Goal: Answer question/provide support

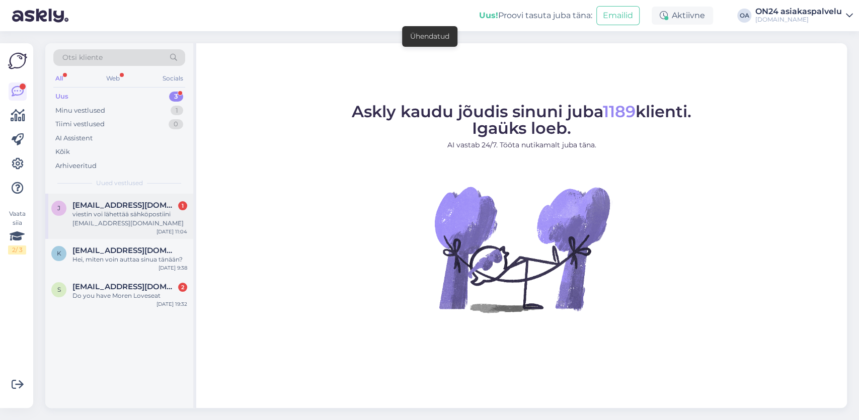
click at [104, 206] on span "[EMAIL_ADDRESS][DOMAIN_NAME]" at bounding box center [124, 205] width 105 height 9
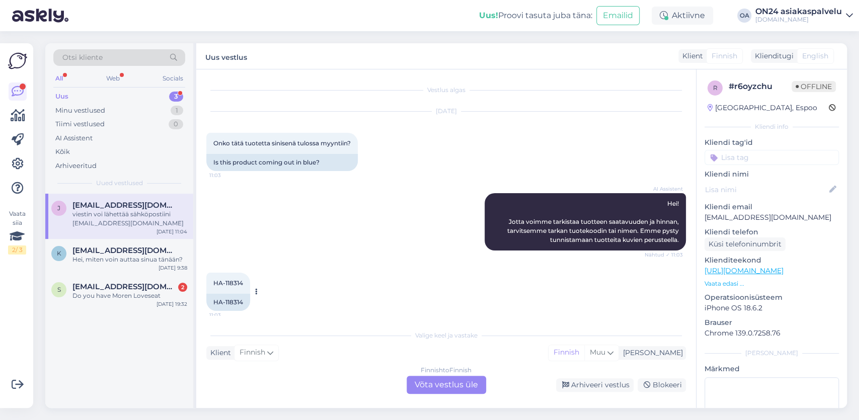
click at [243, 284] on div "HA-118314 11:03" at bounding box center [228, 283] width 44 height 21
drag, startPoint x: 243, startPoint y: 285, endPoint x: 225, endPoint y: 285, distance: 17.1
click at [225, 285] on span "HA-118314" at bounding box center [228, 283] width 30 height 8
copy span "118314"
click at [445, 385] on div "Finnish to Finnish Võta vestlus üle" at bounding box center [446, 385] width 79 height 18
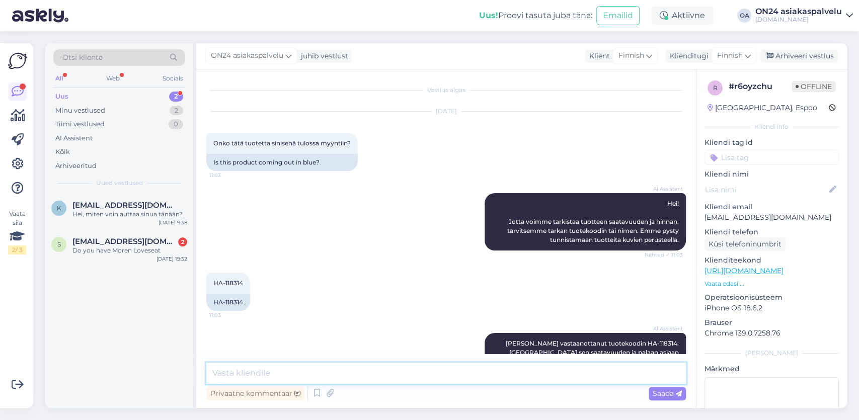
drag, startPoint x: 242, startPoint y: 376, endPoint x: 236, endPoint y: 378, distance: 6.4
click at [236, 378] on textarea at bounding box center [445, 373] width 479 height 21
paste textarea "[URL][DOMAIN_NAME]"
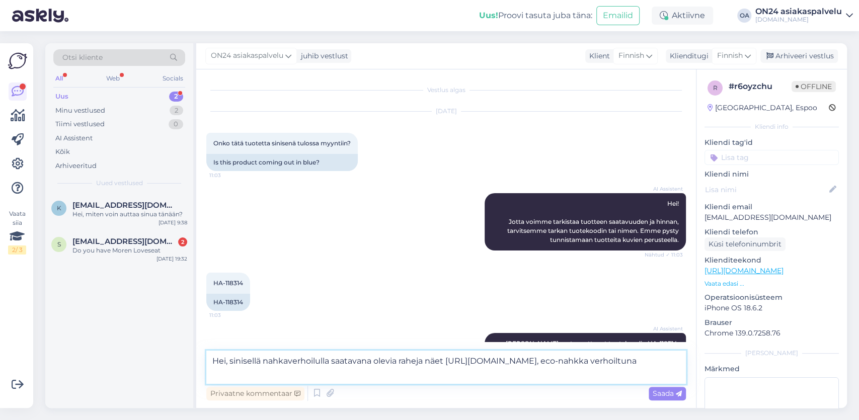
paste textarea "[URL][DOMAIN_NAME]"
drag, startPoint x: 660, startPoint y: 360, endPoint x: 242, endPoint y: 377, distance: 418.5
click at [242, 374] on textarea "Hei, sinisellä nahkaverhoilulla saatavana olevia raheja näet https://www.on24.f…" at bounding box center [445, 367] width 479 height 33
drag, startPoint x: 522, startPoint y: 374, endPoint x: 530, endPoint y: 377, distance: 8.6
click at [530, 375] on textarea "Hei, sinisellä nahkaverhoilulla saatavana olevia raheja näet https://www.on24.f…" at bounding box center [445, 367] width 479 height 33
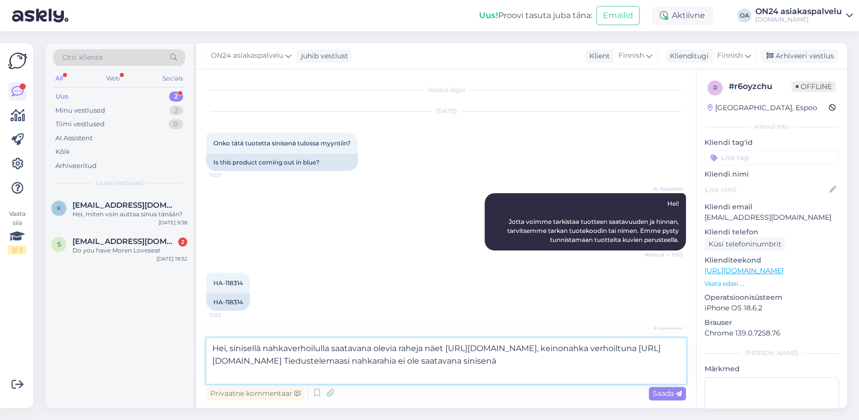
type textarea "Hei, sinisellä nahkaverhoilulla saatavana olevia raheja näet https://www.on24.f…"
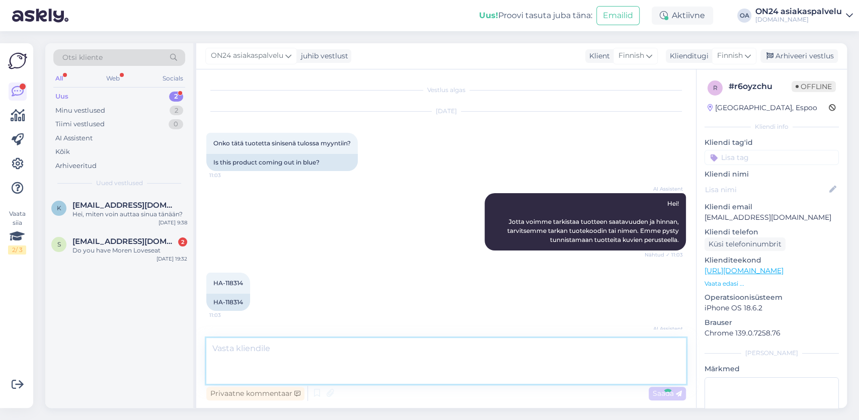
scroll to position [181, 0]
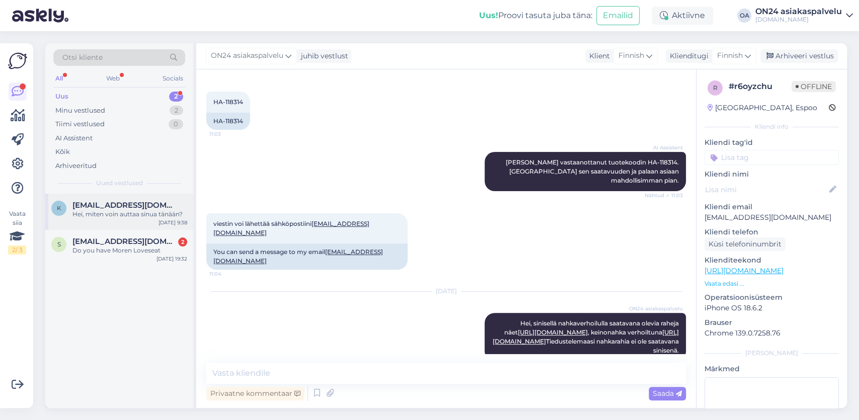
click at [84, 217] on div "Hei, miten voin auttaa sinua tänään?" at bounding box center [129, 214] width 115 height 9
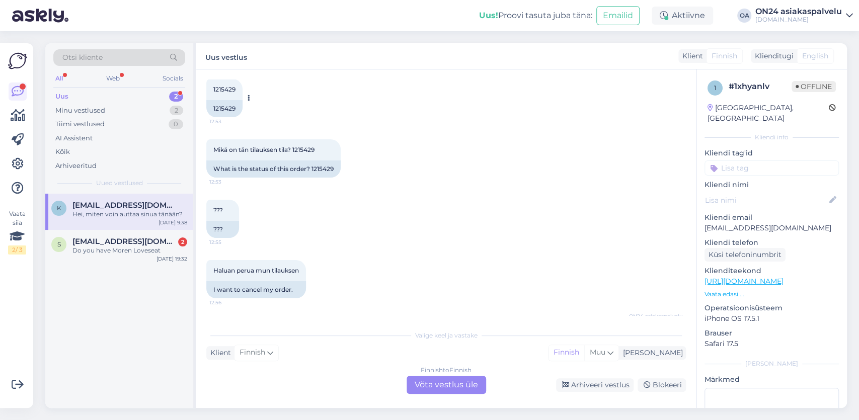
scroll to position [531, 0]
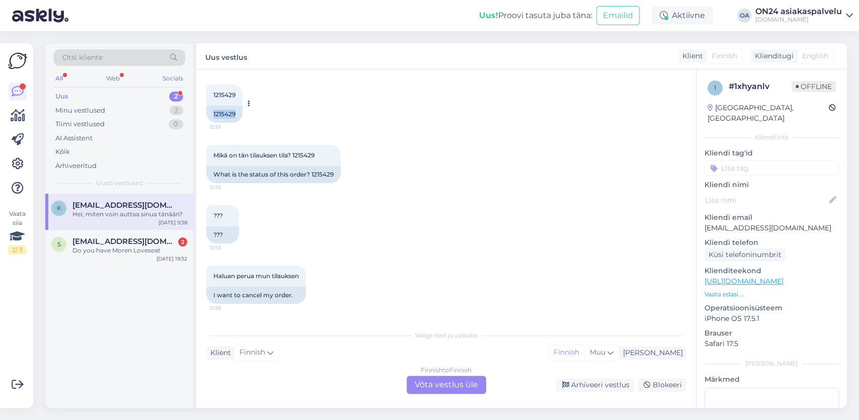
drag, startPoint x: 239, startPoint y: 85, endPoint x: 204, endPoint y: 121, distance: 50.5
click at [206, 121] on div "1215429" at bounding box center [224, 114] width 36 height 17
copy div "1215429"
drag, startPoint x: 317, startPoint y: 155, endPoint x: 293, endPoint y: 154, distance: 24.2
click at [294, 154] on div "Mikä on tän tilauksen tila? 1215429 12:53" at bounding box center [273, 155] width 134 height 21
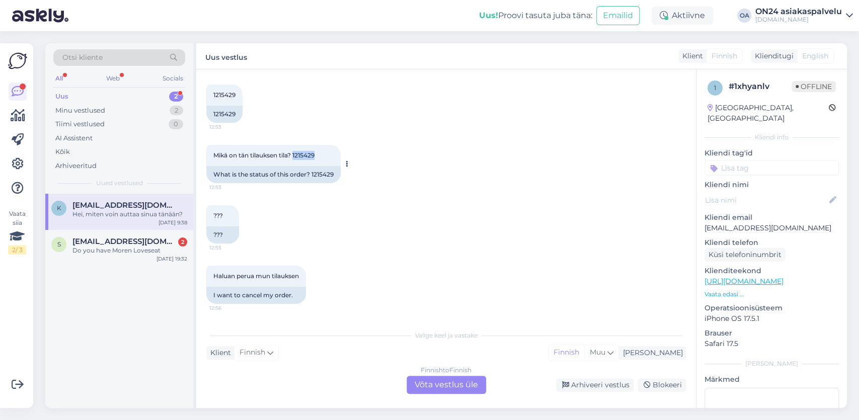
copy span "1215429"
click at [423, 384] on div "Finnish to Finnish Võta vestlus üle" at bounding box center [446, 385] width 79 height 18
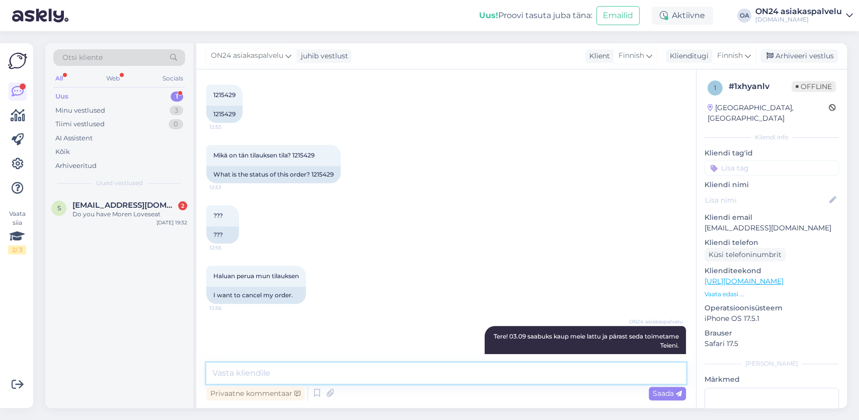
click at [257, 376] on textarea at bounding box center [445, 373] width 479 height 21
paste textarea "14.08.2025 09:18:27"
type textarea "Hei, tilaus 1215429 on peruutettu 14.08.2025 09:18:27"
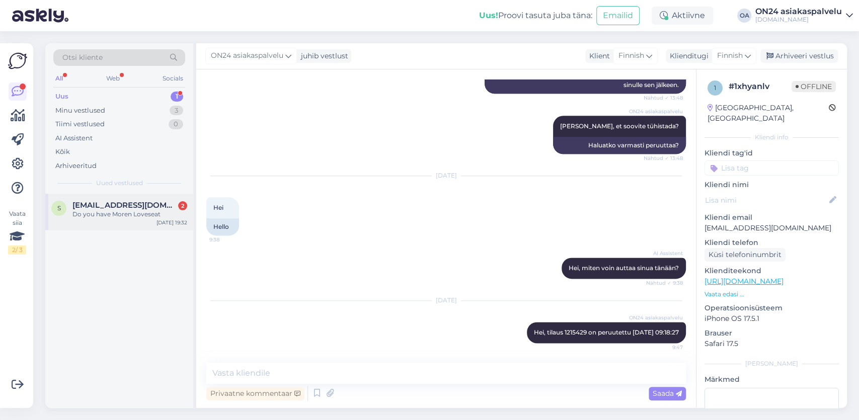
click at [149, 208] on span "[EMAIL_ADDRESS][DOMAIN_NAME]" at bounding box center [124, 205] width 105 height 9
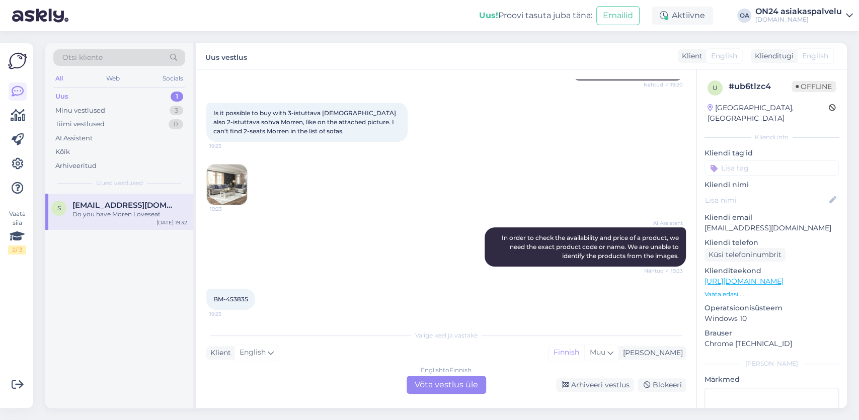
scroll to position [175, 0]
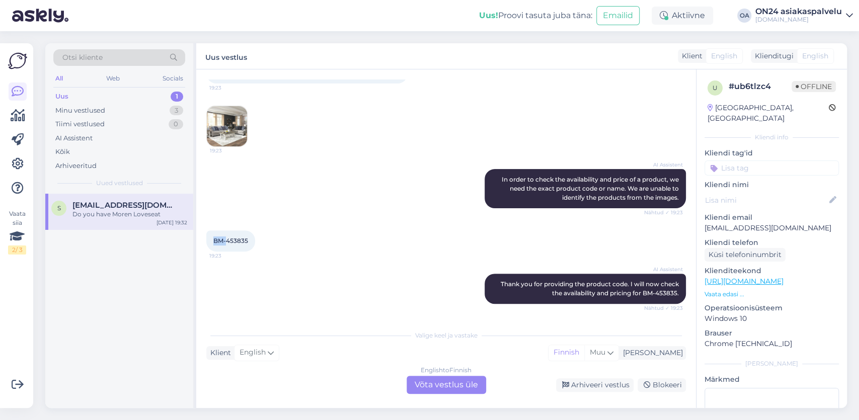
drag, startPoint x: 227, startPoint y: 239, endPoint x: 256, endPoint y: 238, distance: 29.2
click at [255, 238] on div "BM-453835 19:23" at bounding box center [230, 240] width 49 height 21
copy span "BM-"
click at [434, 385] on div "English to Finnish Võta vestlus üle" at bounding box center [446, 385] width 79 height 18
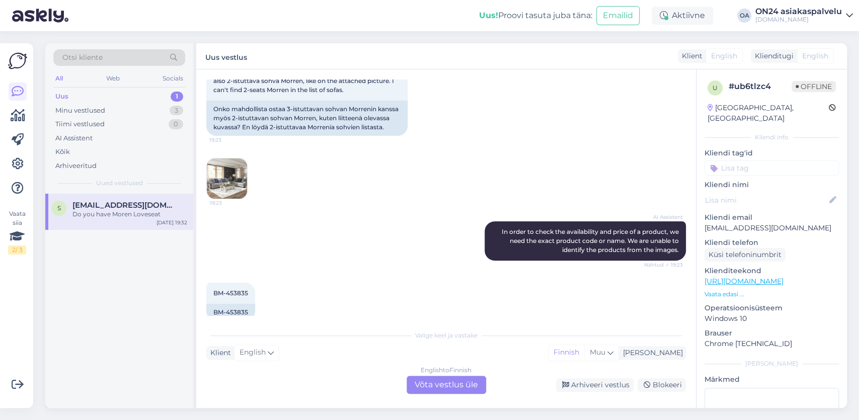
scroll to position [227, 0]
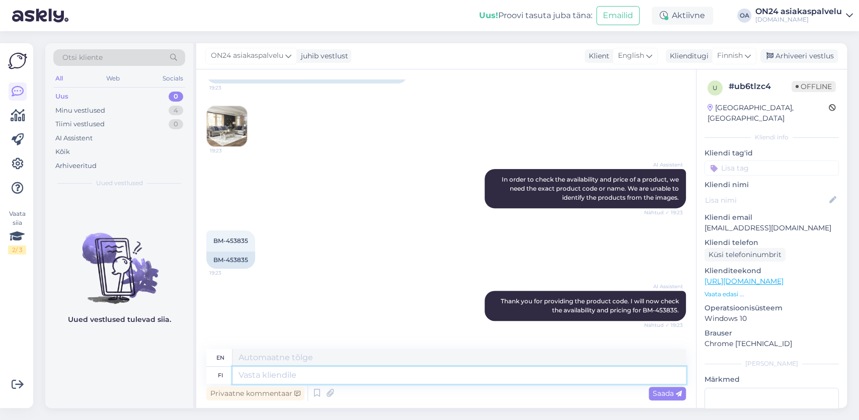
click at [257, 376] on textarea at bounding box center [458, 375] width 453 height 17
type textarea "Hei,"
type textarea "Hello,"
type textarea "Hei, Morren"
type textarea "Hi, Morren"
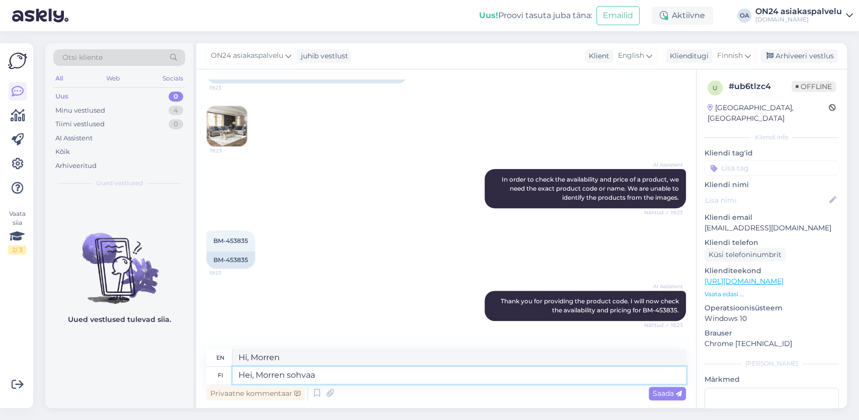
type textarea "Hei, Morren sohvaa"
type textarea "Hello, Morren sofa"
type textarea "Hei, Morren sohvaa on s"
type textarea "Hi, there is a Morre sofa."
type textarea "Hei, Morren sohvaa on saatavana"
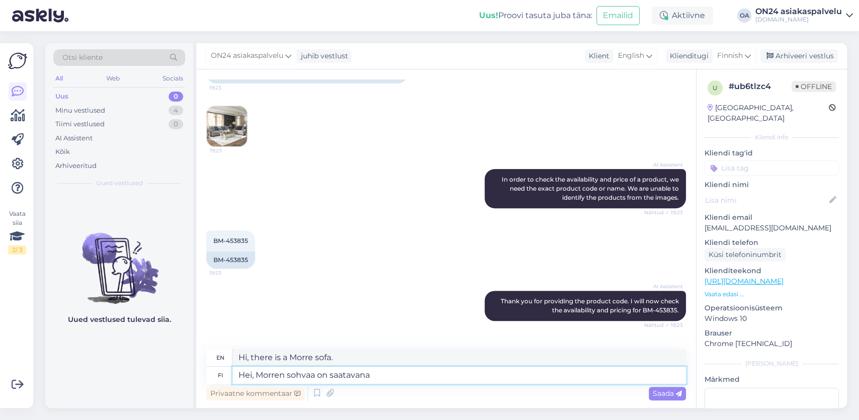
type textarea "Hello, the Morren sofa is available."
type textarea "Hei, Morren sohvaa on saatavana vain"
type textarea "Hello, the Morren sofa is only available"
type textarea "Hei, Morren sohvaa on saatavana vain 3-i"
type textarea "Hello, the Morren sofa is only available in 3 sizes."
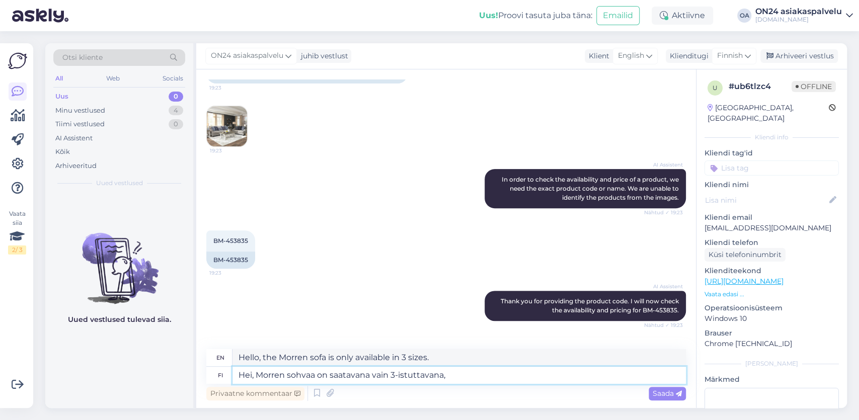
type textarea "Hei, Morren sohvaa on saatavana vain 3-istuttavana,"
type textarea "Hello, the Morren sofa is only available as a 3-seater,"
type textarea "Hei, Morren sohvaa on saatavana vain 3-istuttavana, 2-istuttava"
type textarea "Hello, the Morren sofa is only available as a 3-seater, 2-seater"
type textarea "Hei, Morren sohvaa on saatavana vain 3-istuttavana, 2-istuttava Morren so"
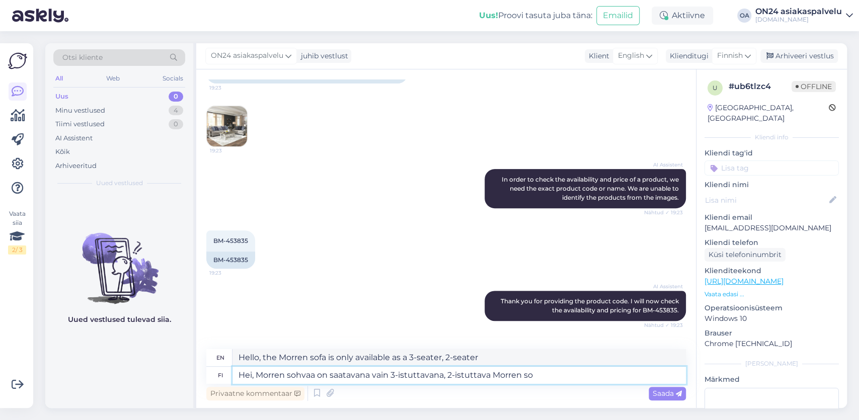
type textarea "Hello, the Morren sofa is only available as a 3-seater, the 2-seater Morren"
type textarea "Hei, Morren sohvaa on saatavana vain 3-istuttavana, 2-istuttava Morren sohva o"
type textarea "Hello, the Morren sofa is only available as a 3-seater, the 2-seater Morren sofa"
type textarea "Hei, Morren sohvaa on saatavana vain 3-istuttavana, 2-istuttava Morren sohva on…"
type textarea "Hello, the Morren sofa is only available as a 3-seater, the 2-seater Morren sof…"
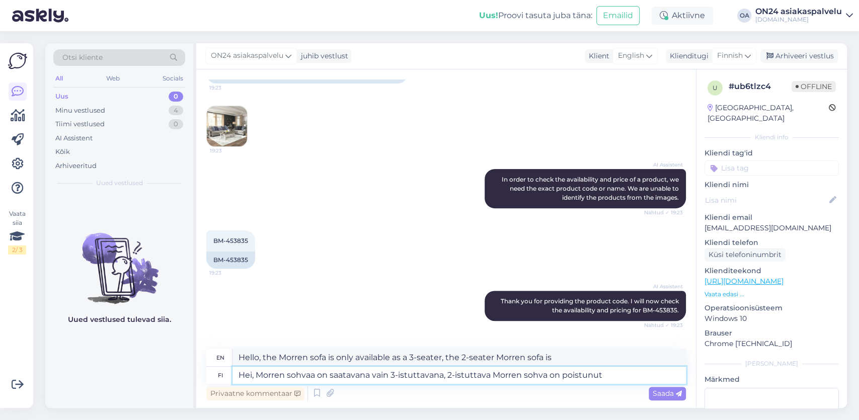
type textarea "Hei, Morren sohvaa on saatavana vain 3-istuttavana, 2-istuttava Morren sohva on…"
type textarea "Hello, the Morren sofa is only available as a 3-seater, the 2-seater Morren sof…"
type textarea "Hei, Morren sohvaa on saatavana vain 3-istuttavana, 2-istuttava Morren sohva on…"
type textarea "Hello, the Morren sofa is only available as a 3-seater, the 2-seater Morren sof…"
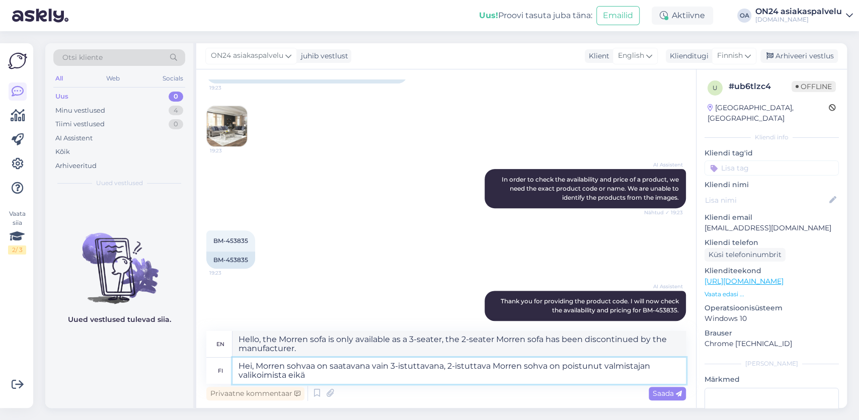
type textarea "Hei, Morren sohvaa on saatavana vain 3-istuttavana, 2-istuttava Morren sohva on…"
type textarea "Hello, the Morren sofa is only available as a 3-seater, the 2-seater Morren sof…"
type textarea "Hei, Morren sohvaa on saatavana vain 3-istuttavana, 2-istuttava Morren sohva on…"
type textarea "Hello, the Morren sofa is only available as a 3-seater, the 2-seater Morren sof…"
type textarea "Hei, Morren sohvaa on saatavana vain 3-istuttavana, 2-istuttava Morren sohva on…"
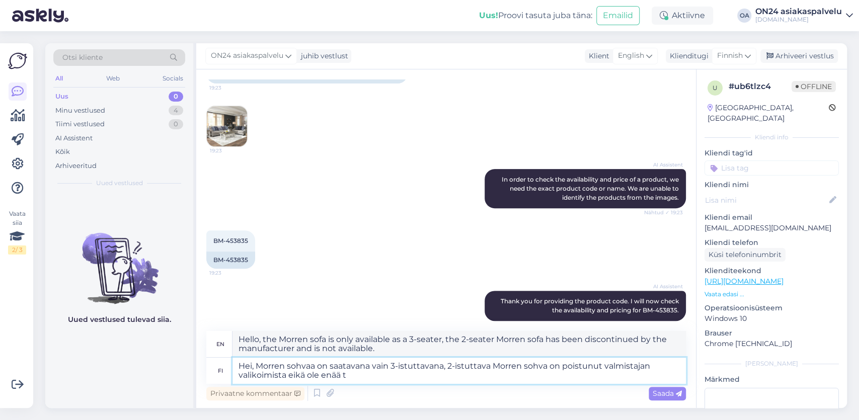
type textarea "Hello, the Morren sofa is only available as a 3-seater, the 2-seater Morren sof…"
type textarea "Hei, Morren sohvaa on saatavana vain 3-istuttavana, 2-istuttava Morren sohva on…"
type textarea "Hello, the Morren sofa is only available as a 3-seater, the 2-seater Morren sof…"
type textarea "Hei, Morren sohvaa on saatavana vain 3-istuttavana, 2-istuttava Morren sohva on…"
click at [671, 398] on div "Saada" at bounding box center [667, 394] width 37 height 14
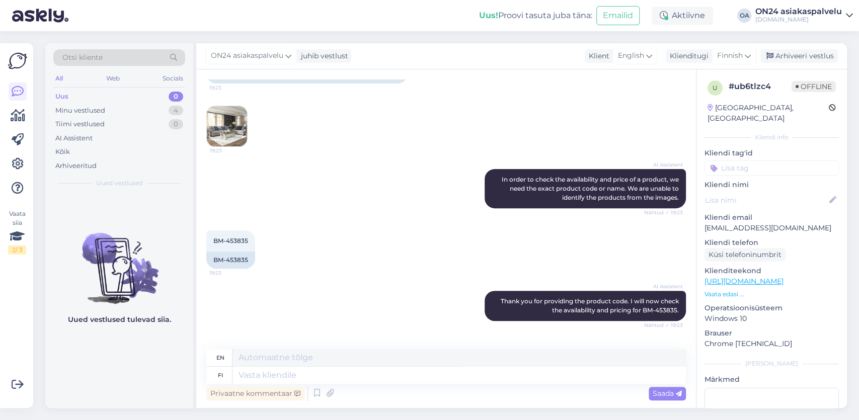
scroll to position [457, 0]
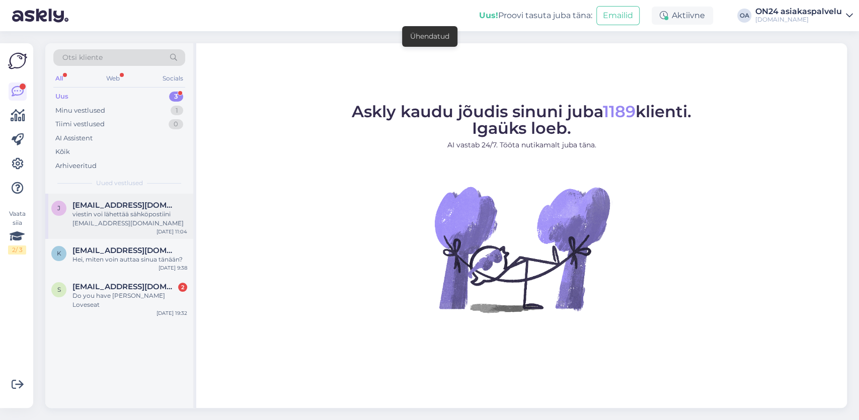
click at [90, 222] on div "viestin voi lähettää sähköpostiini [EMAIL_ADDRESS][DOMAIN_NAME]" at bounding box center [129, 219] width 115 height 18
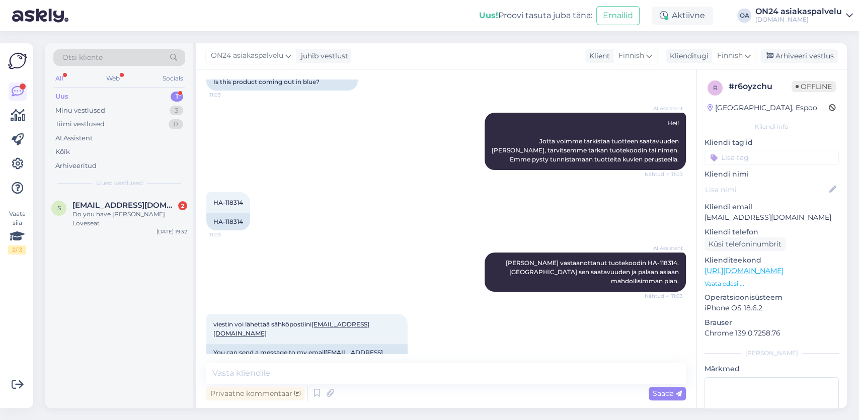
scroll to position [181, 0]
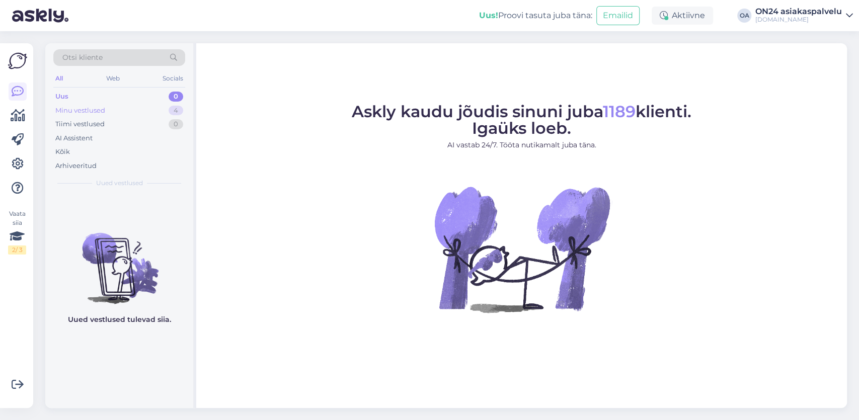
click at [103, 110] on div "Minu vestlused" at bounding box center [80, 111] width 50 height 10
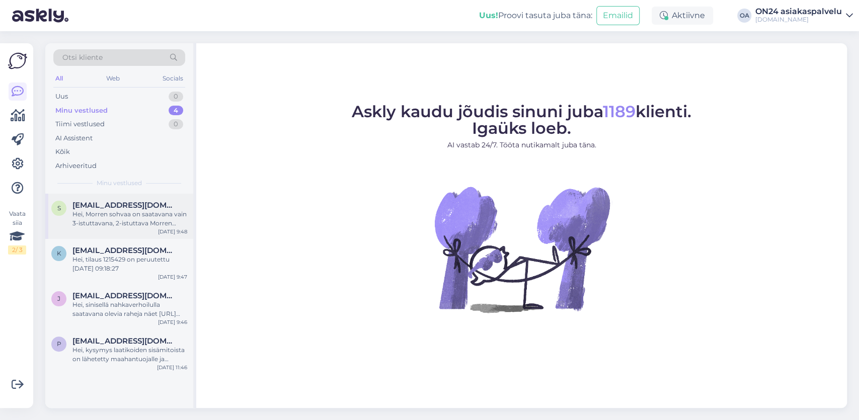
click at [140, 216] on div "Hei, Morren sohvaa on saatavana vain 3-istuttavana, 2-istuttava Morren sohva on…" at bounding box center [129, 219] width 115 height 18
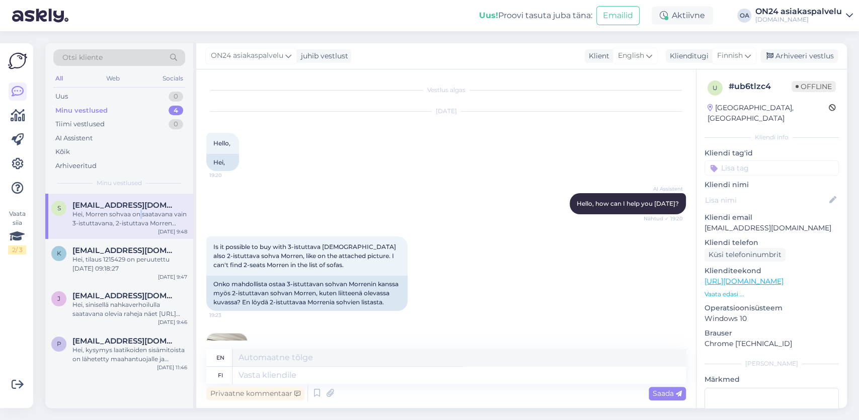
scroll to position [457, 0]
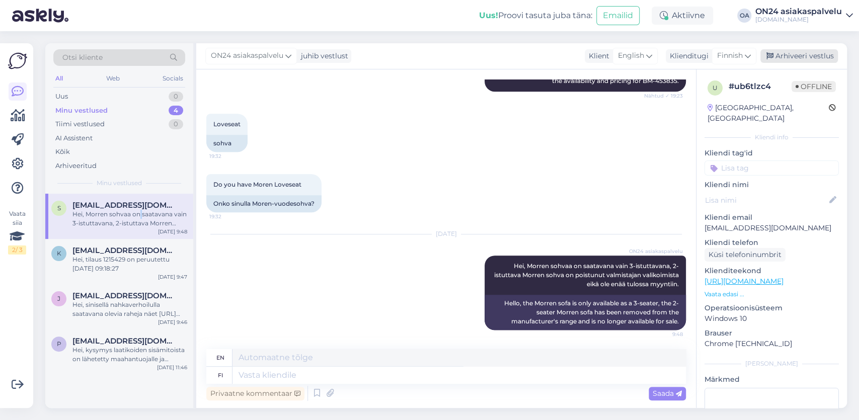
click at [819, 55] on div "Arhiveeri vestlus" at bounding box center [798, 56] width 77 height 14
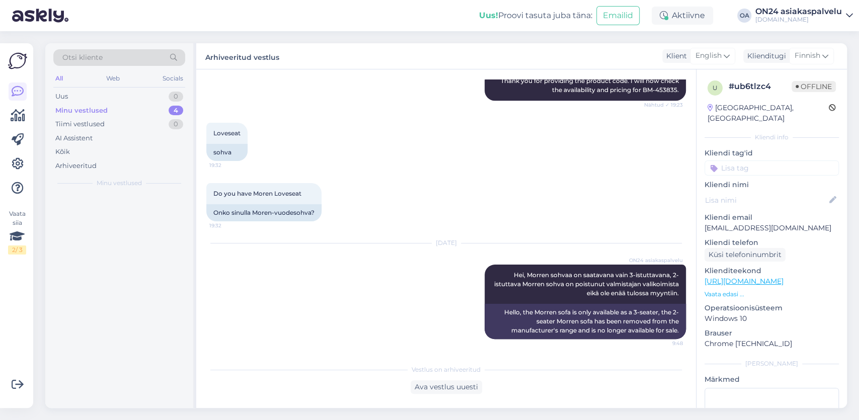
scroll to position [447, 0]
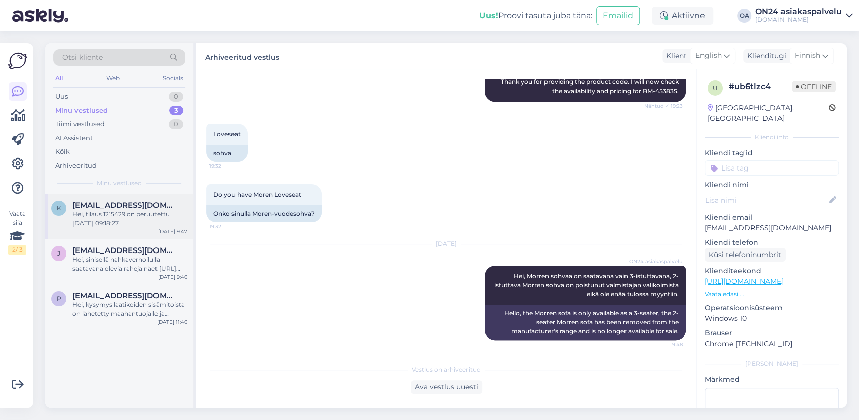
click at [91, 218] on div "Hei, tilaus 1215429 on peruutettu 14.08.2025 09:18:27" at bounding box center [129, 219] width 115 height 18
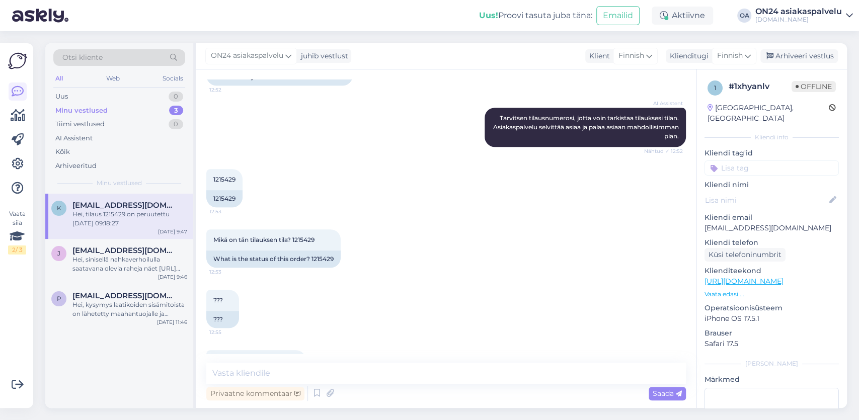
scroll to position [820, 0]
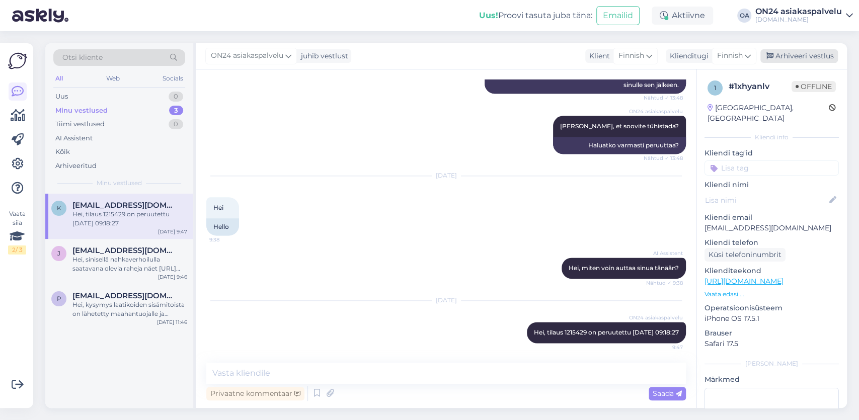
click at [800, 51] on div "Arhiveeri vestlus" at bounding box center [798, 56] width 77 height 14
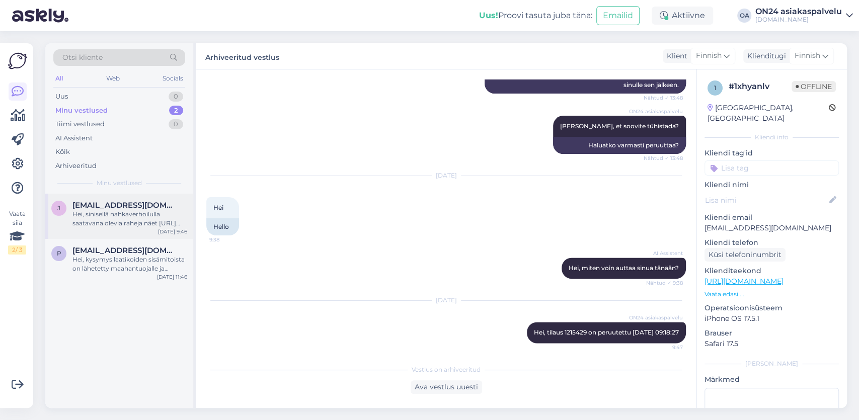
click at [99, 214] on div "Hei, sinisellä nahkaverhoilulla saatavana olevia raheja näet https://www.on24.f…" at bounding box center [129, 219] width 115 height 18
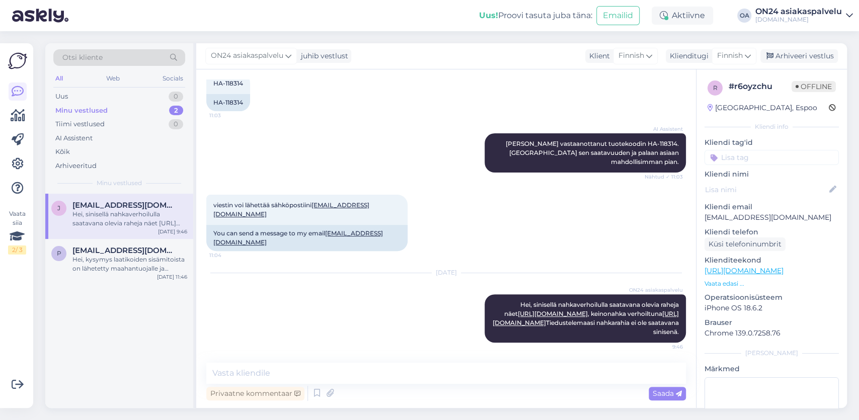
scroll to position [181, 0]
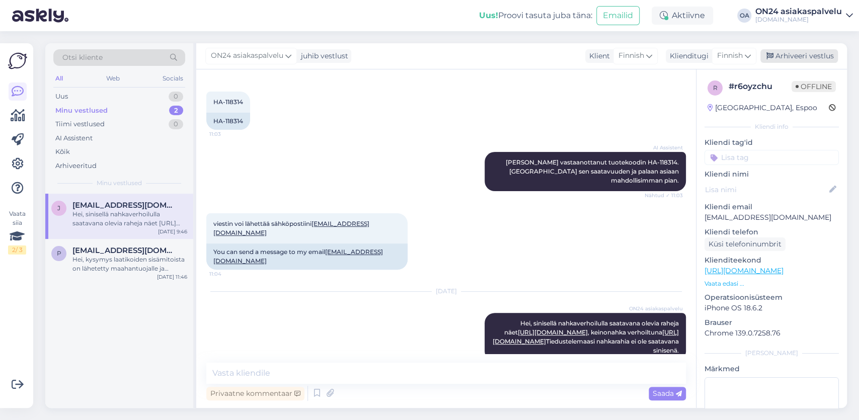
click at [803, 53] on div "Arhiveeri vestlus" at bounding box center [798, 56] width 77 height 14
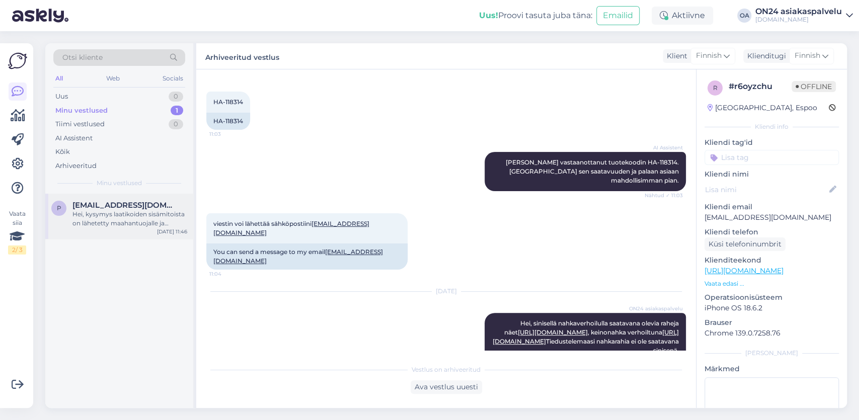
click at [109, 214] on div "Hei, kysymys laatikoiden sisämitoista on lähetetty maahantuojalle ja vastaamme …" at bounding box center [129, 219] width 115 height 18
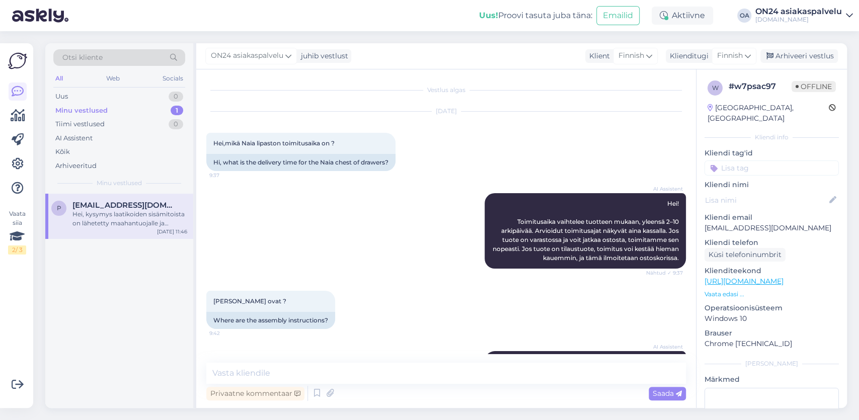
scroll to position [3406, 0]
